Goal: Information Seeking & Learning: Find specific fact

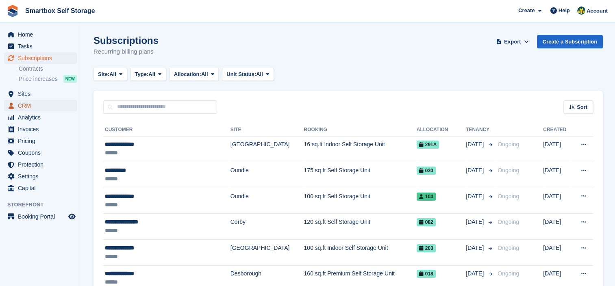
click at [25, 106] on span "CRM" at bounding box center [42, 105] width 49 height 11
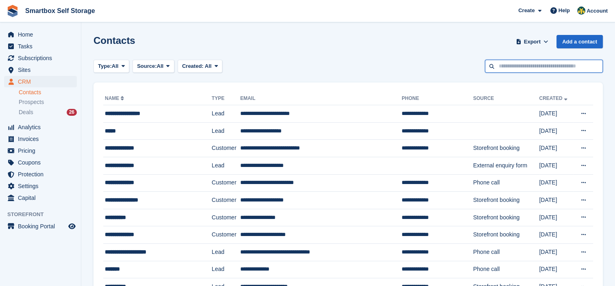
click at [502, 68] on input "text" at bounding box center [544, 66] width 118 height 13
type input "**********"
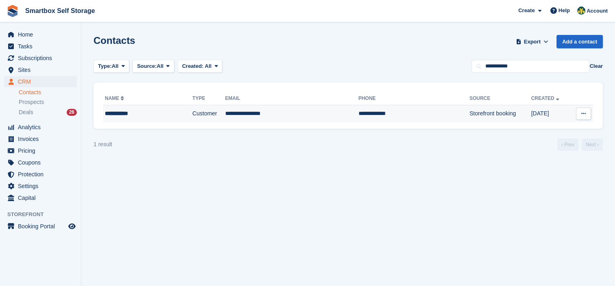
click at [130, 114] on div "**********" at bounding box center [137, 113] width 65 height 9
